Goal: Find specific page/section: Find specific page/section

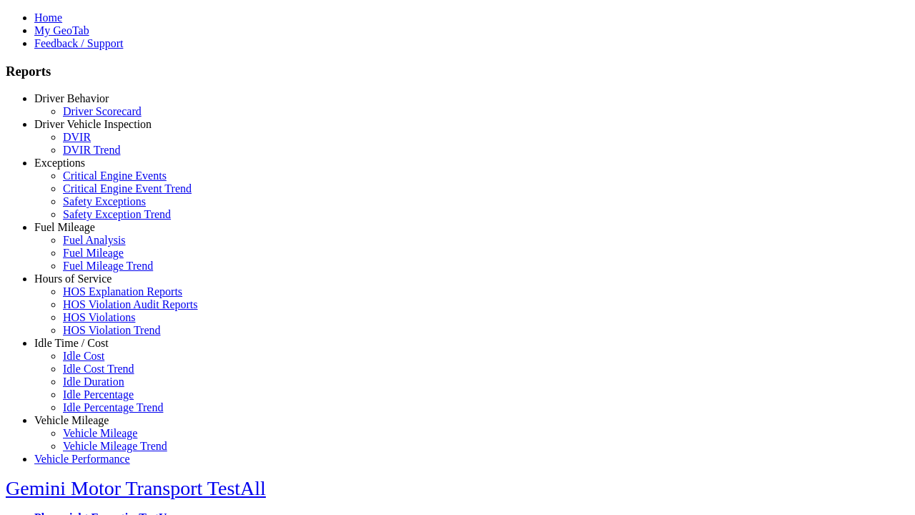
click at [82, 349] on link "Idle Time / Cost" at bounding box center [71, 343] width 74 height 12
click at [93, 362] on link "Idle Cost" at bounding box center [83, 356] width 41 height 12
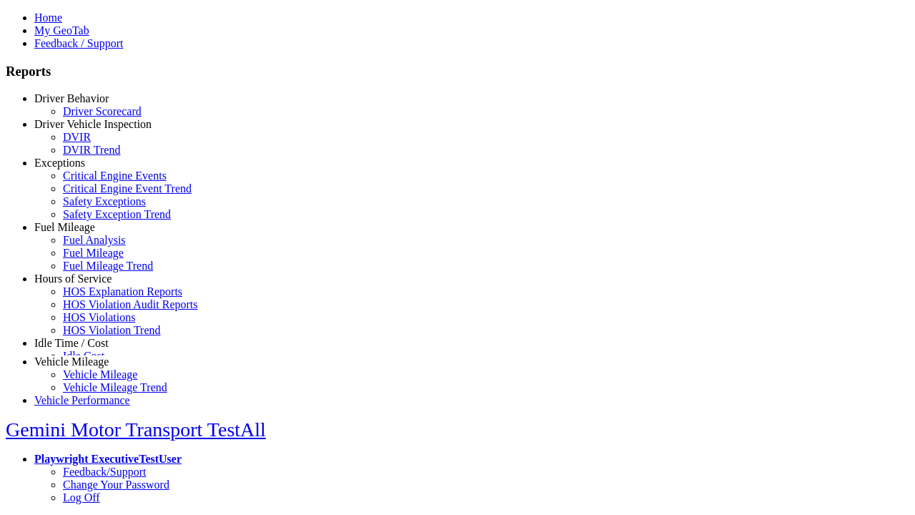
select select "**"
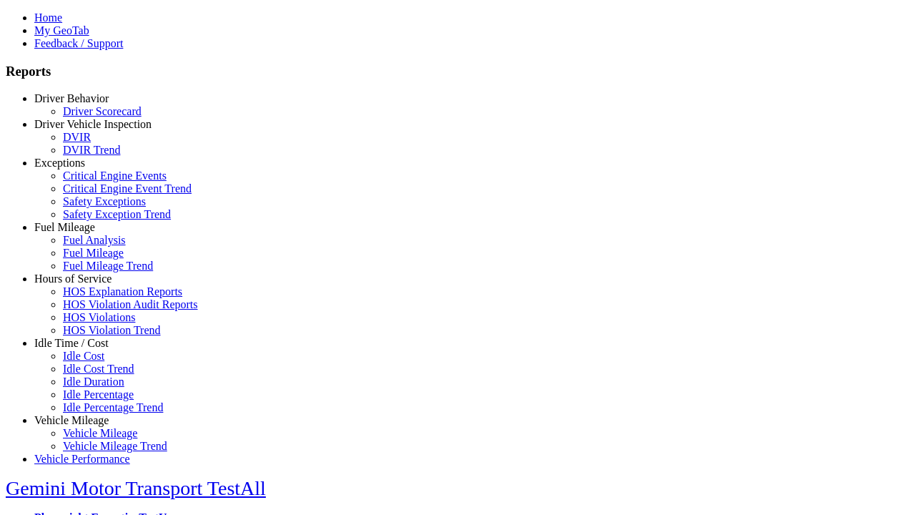
type input "****"
